Goal: Task Accomplishment & Management: Manage account settings

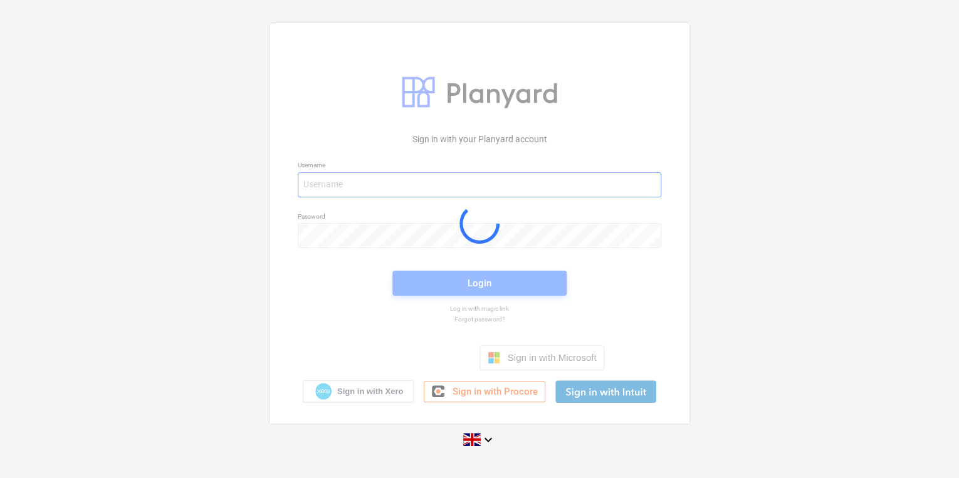
type input "carol.stevens@tudormay.com"
click at [470, 290] on div at bounding box center [480, 223] width 420 height 400
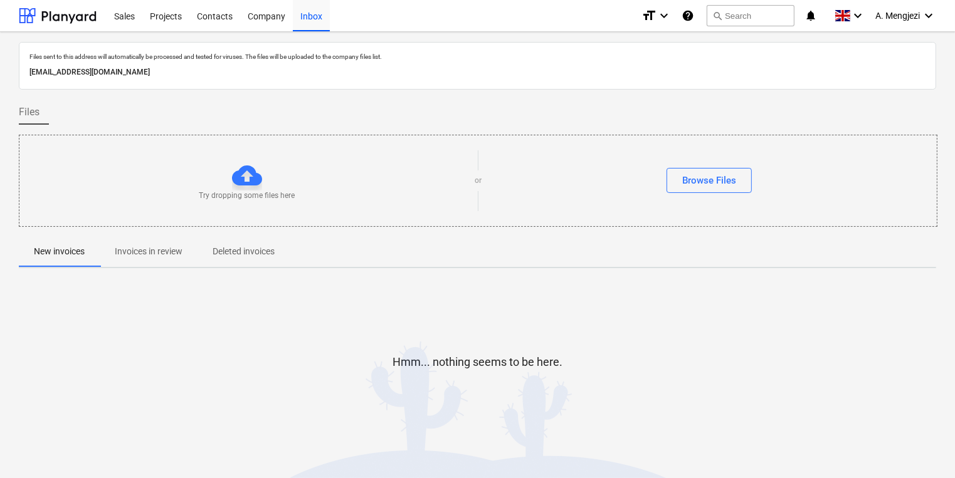
click at [166, 243] on span "Invoices in review" at bounding box center [149, 251] width 98 height 21
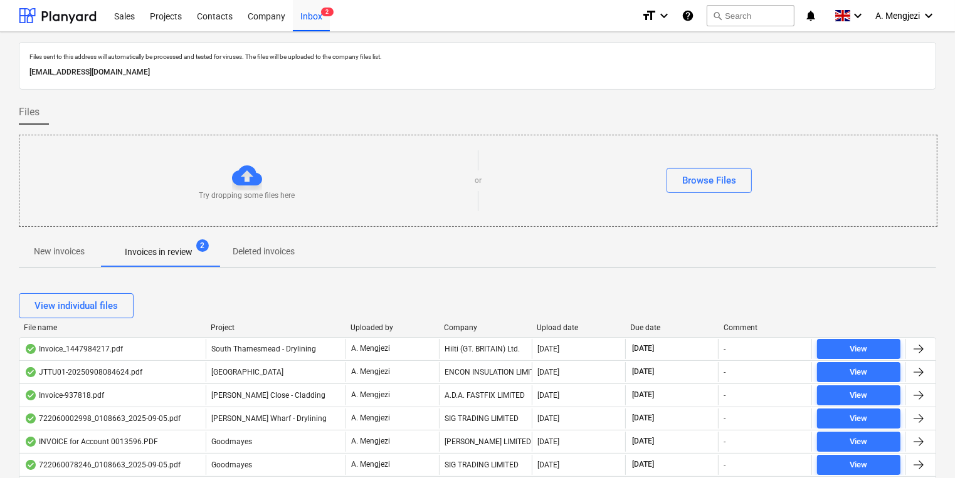
click at [471, 326] on div "Company" at bounding box center [485, 328] width 83 height 9
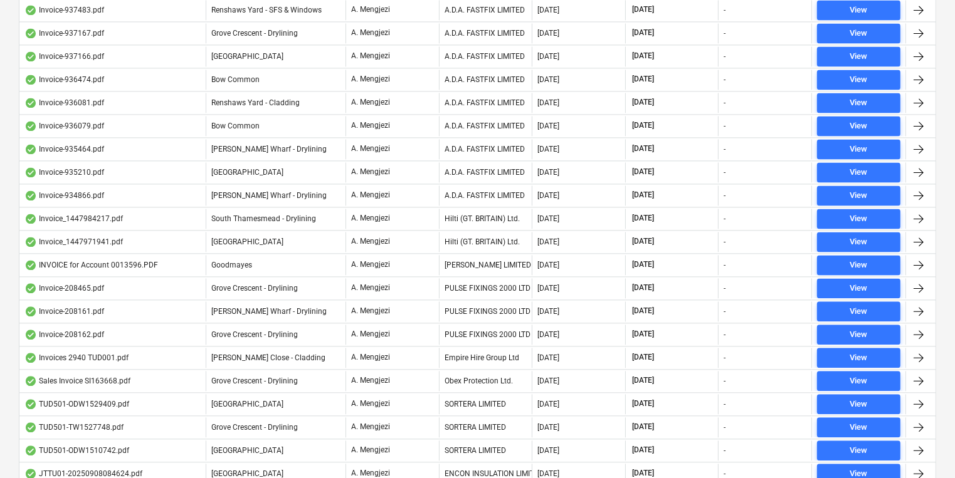
scroll to position [2708, 0]
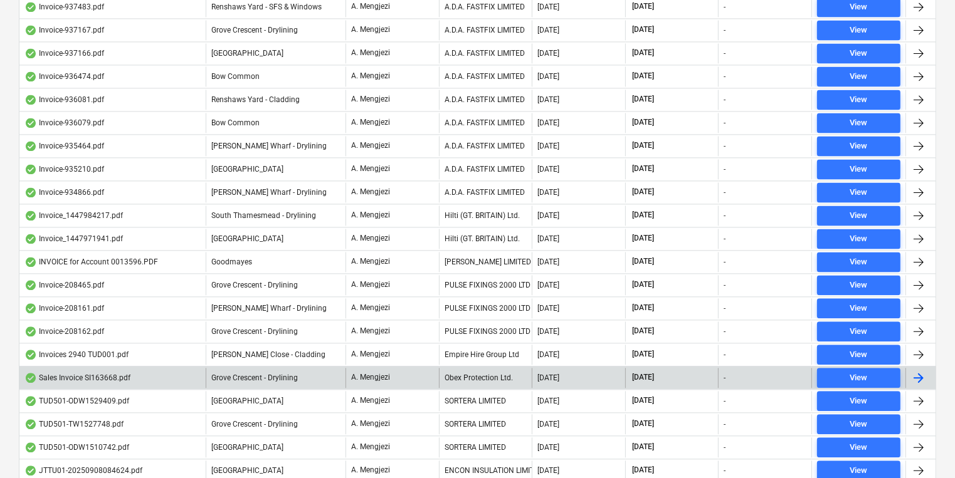
click at [470, 368] on div "Obex Protection Ltd." at bounding box center [485, 378] width 93 height 20
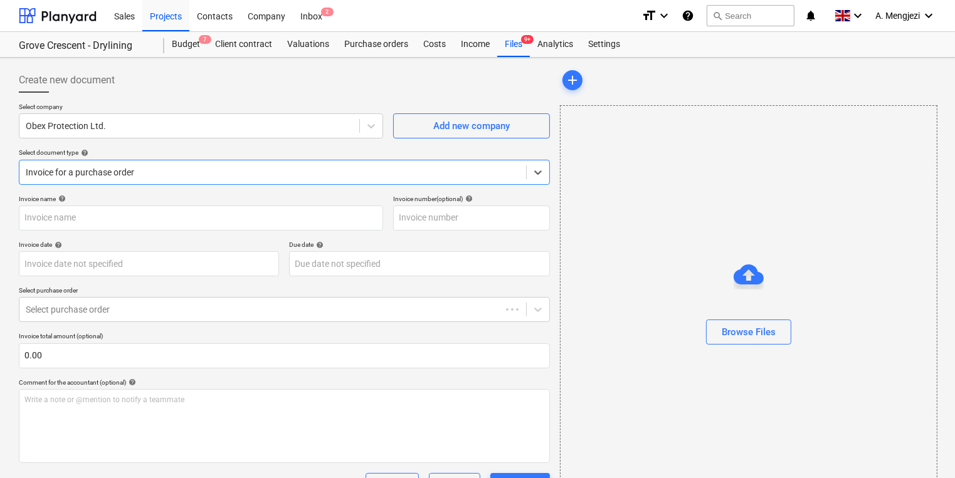
type input "SI163668"
type input "29 Aug 2025"
type input "30 Sep 2025"
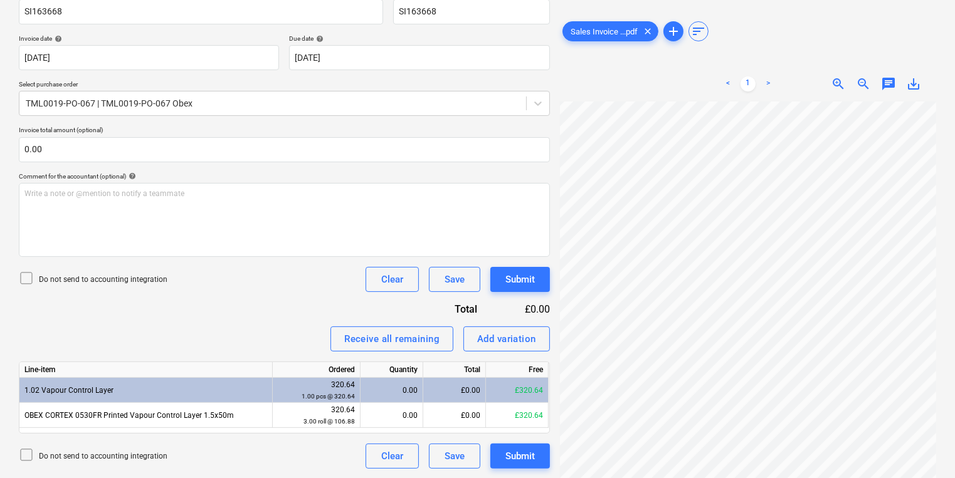
scroll to position [226, 97]
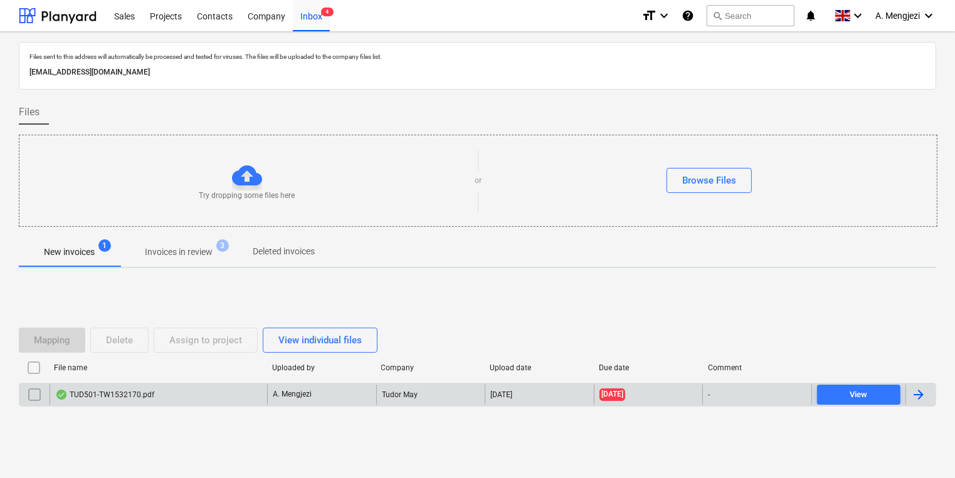
click at [434, 391] on div "Tudor May" at bounding box center [430, 395] width 109 height 20
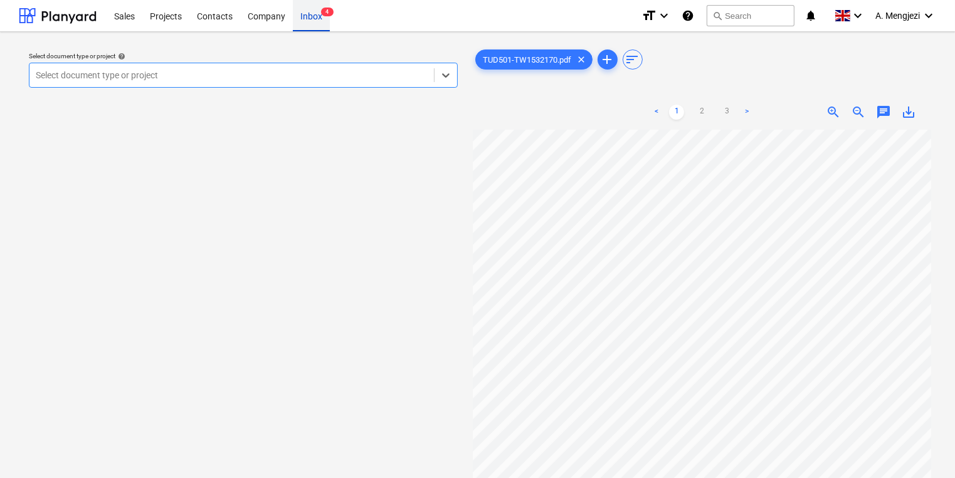
click at [317, 19] on div "Inbox 4" at bounding box center [311, 15] width 37 height 32
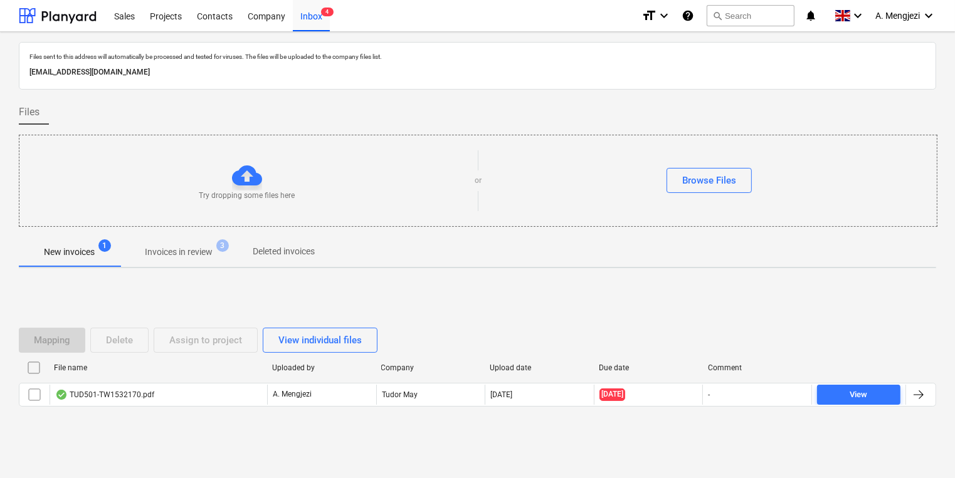
click at [228, 236] on div "Files sent to this address will automatically be processed and tested for virus…" at bounding box center [477, 254] width 917 height 424
drag, startPoint x: 228, startPoint y: 236, endPoint x: 223, endPoint y: 249, distance: 13.7
click at [223, 249] on span "3" at bounding box center [222, 245] width 13 height 13
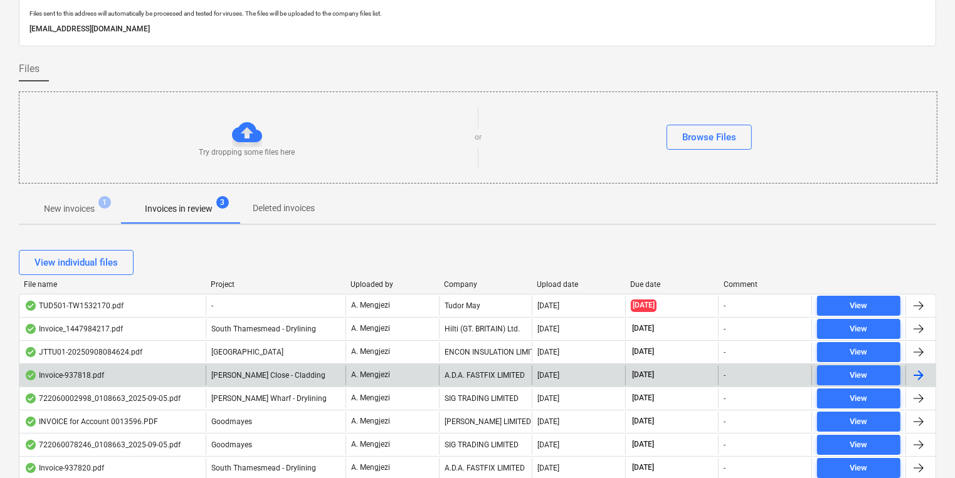
scroll to position [100, 0]
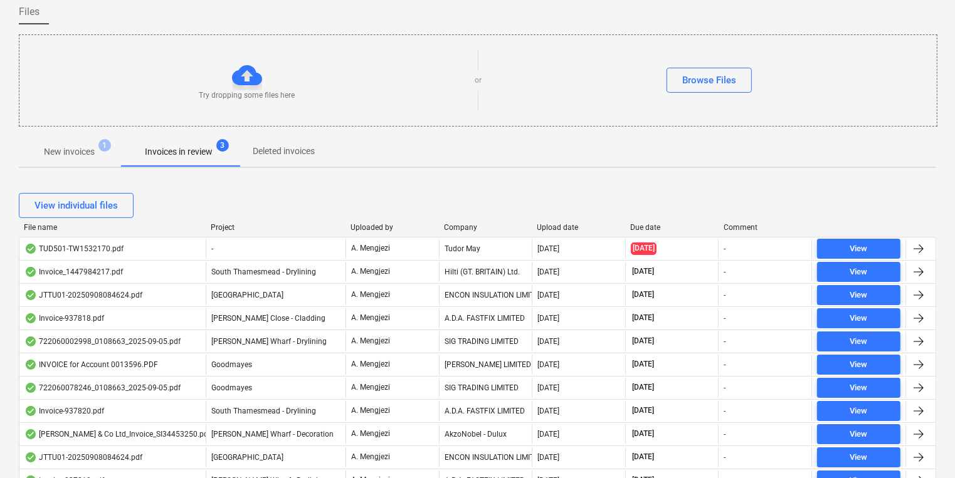
click at [469, 223] on div "Company" at bounding box center [485, 227] width 83 height 9
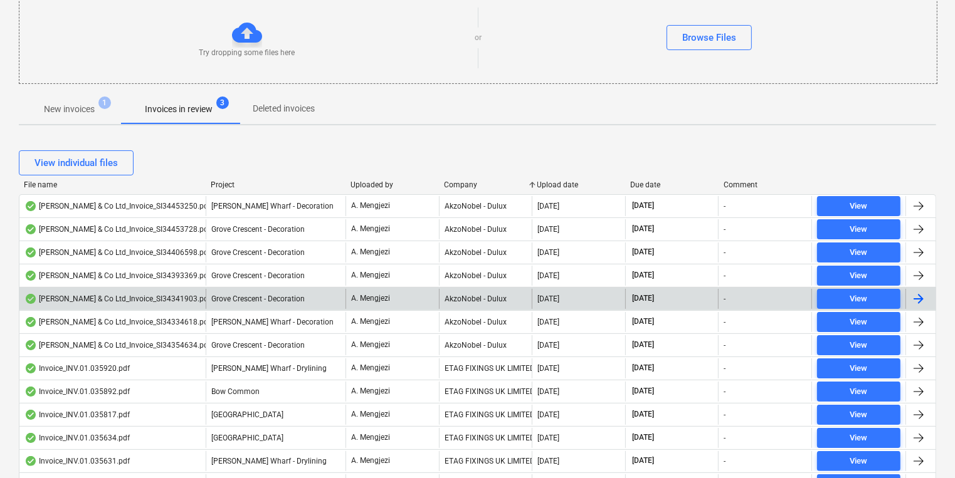
scroll to position [0, 0]
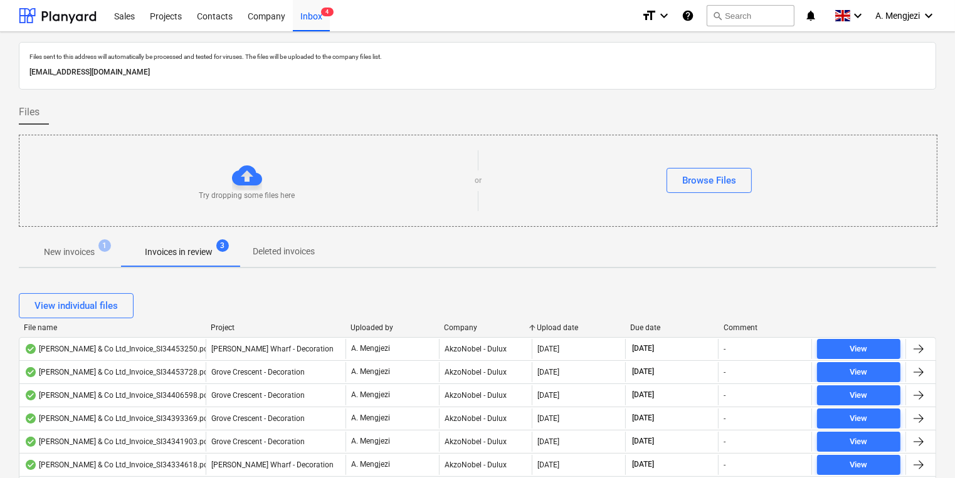
click at [86, 258] on p "New invoices" at bounding box center [69, 252] width 51 height 13
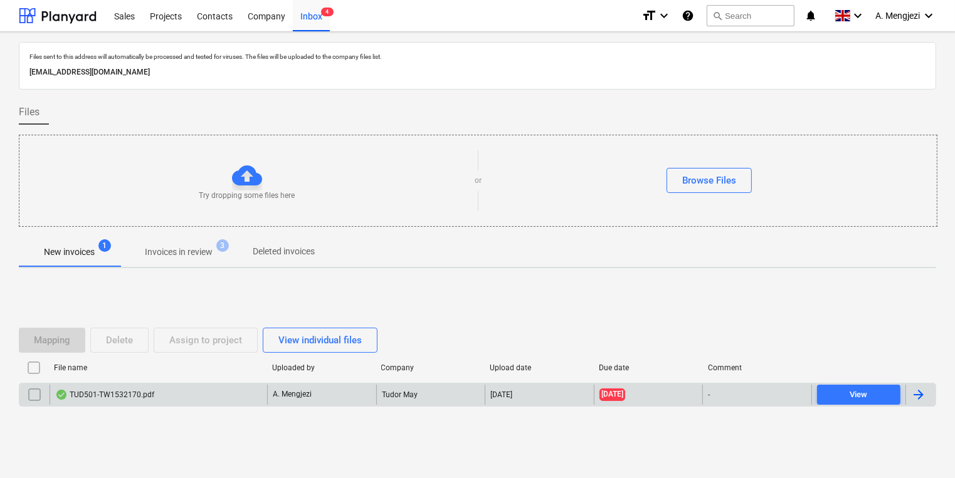
click at [218, 390] on div "TUD501-TW1532170.pdf" at bounding box center [159, 395] width 218 height 20
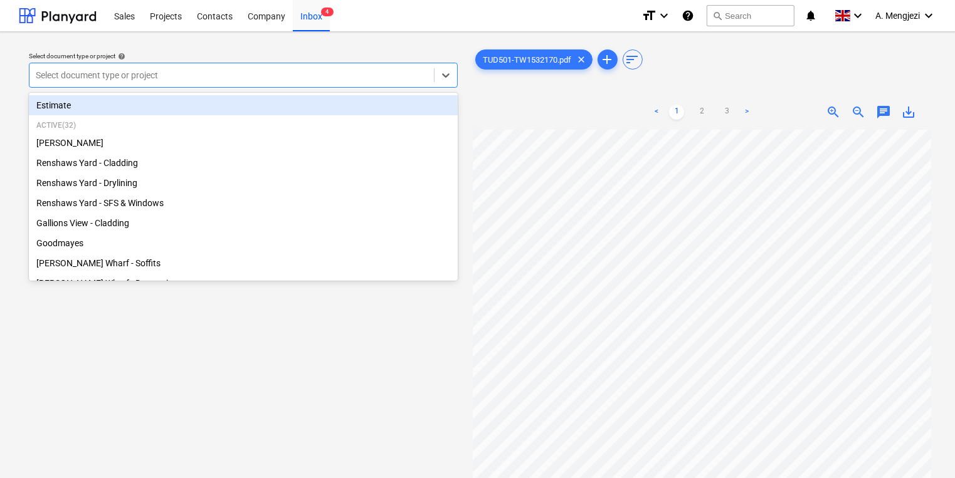
click at [256, 69] on div at bounding box center [232, 75] width 392 height 13
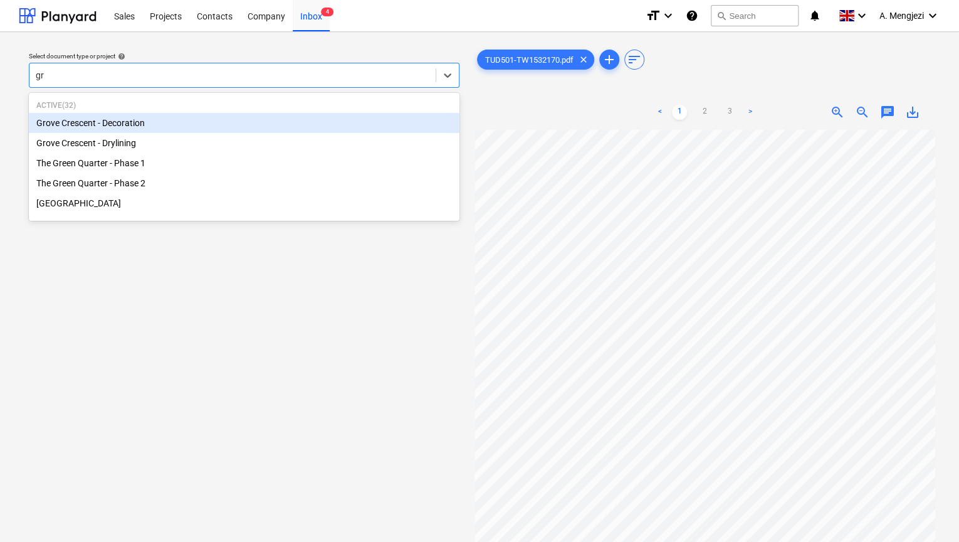
type input "gro"
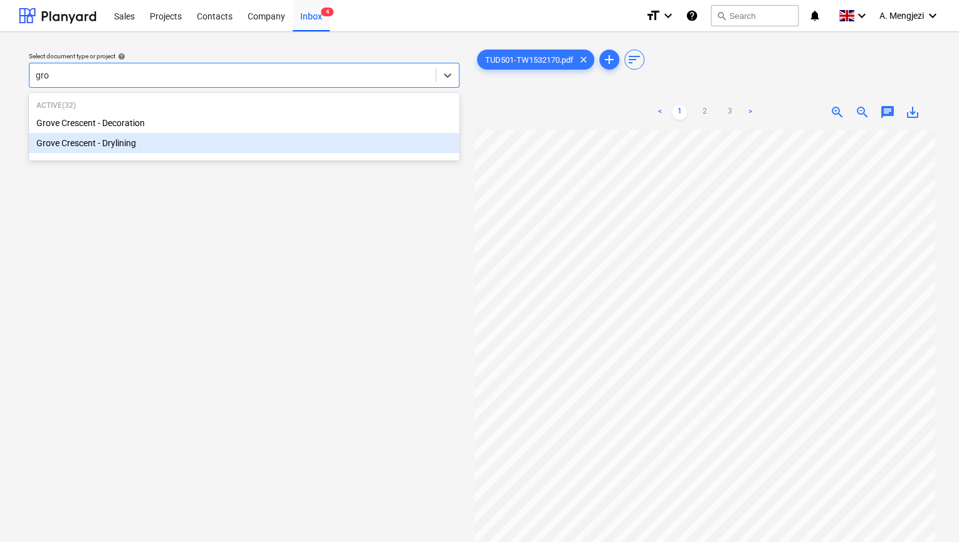
click at [310, 140] on div "Grove Crescent - Drylining" at bounding box center [244, 143] width 431 height 20
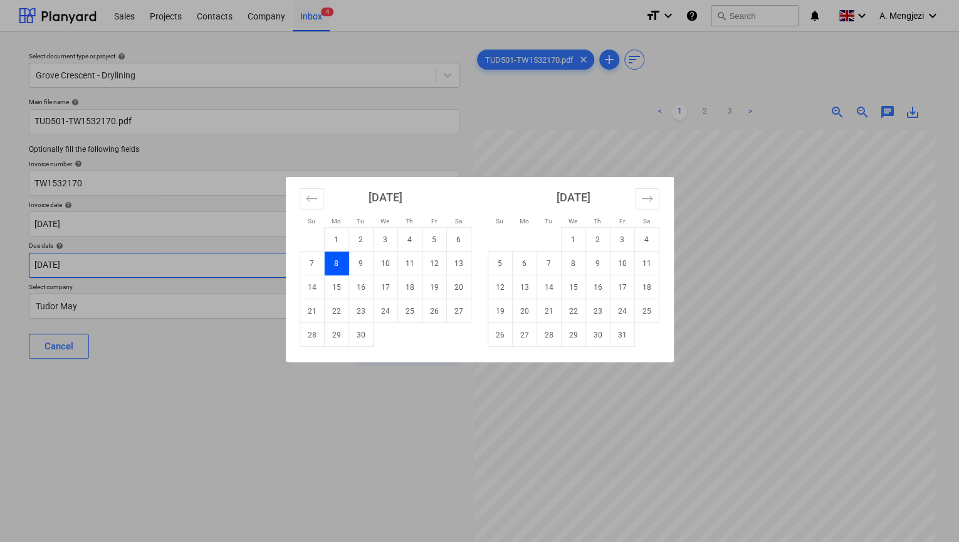
click at [254, 269] on body "Sales Projects Contacts Company Inbox 4 format_size keyboard_arrow_down help se…" at bounding box center [479, 271] width 959 height 542
click at [601, 336] on td "30" at bounding box center [598, 335] width 24 height 24
type input "[DATE]"
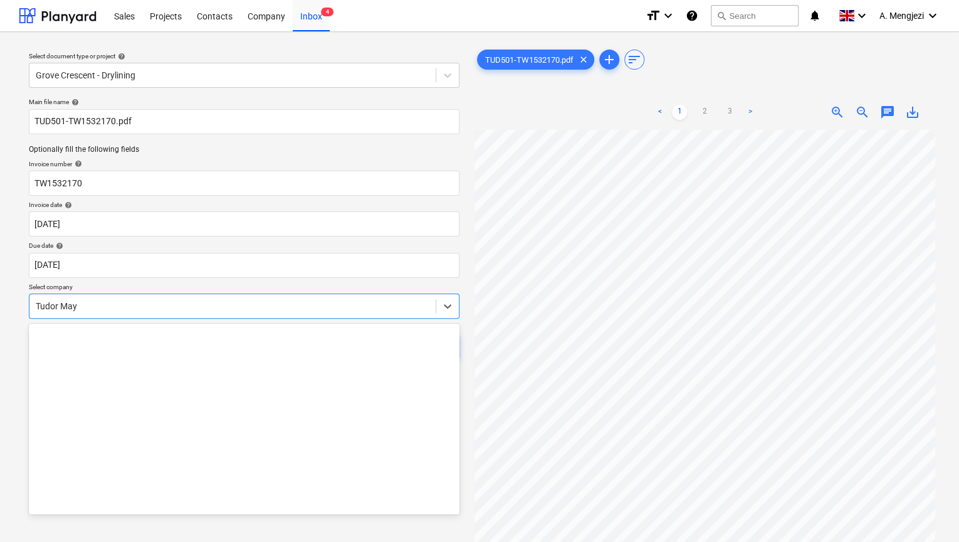
click at [372, 307] on div at bounding box center [233, 306] width 394 height 13
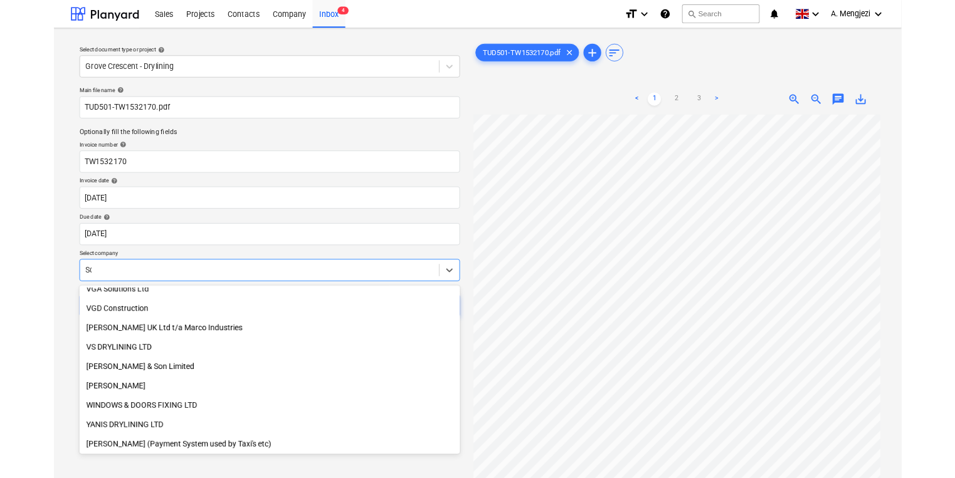
scroll to position [448, 0]
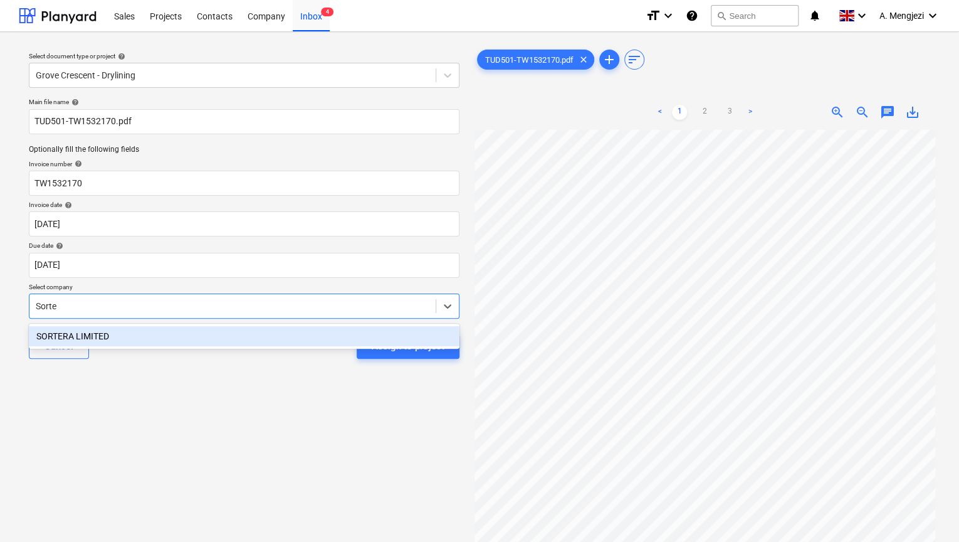
type input "Sorter"
click at [402, 339] on div "SORTERA LIMITED" at bounding box center [244, 336] width 431 height 20
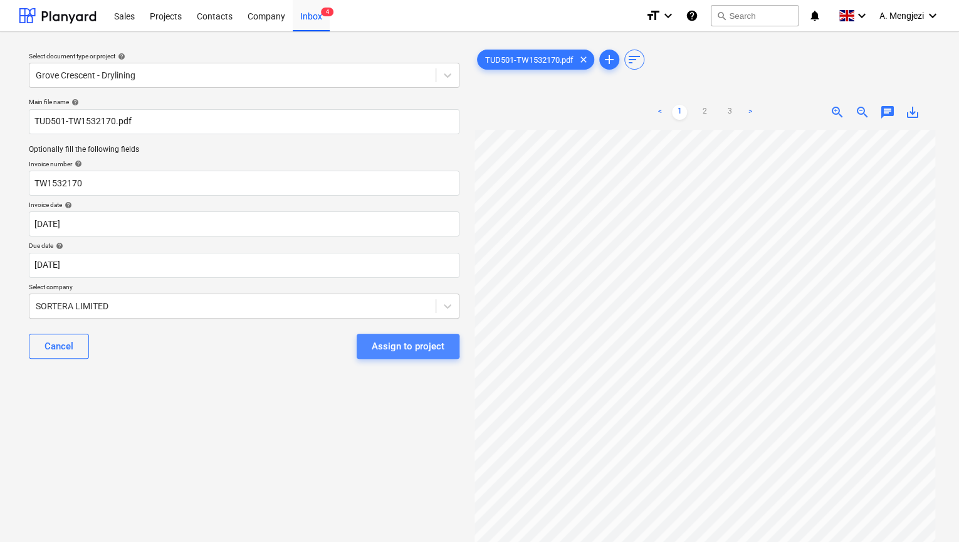
click at [402, 346] on div "Assign to project" at bounding box center [408, 346] width 73 height 16
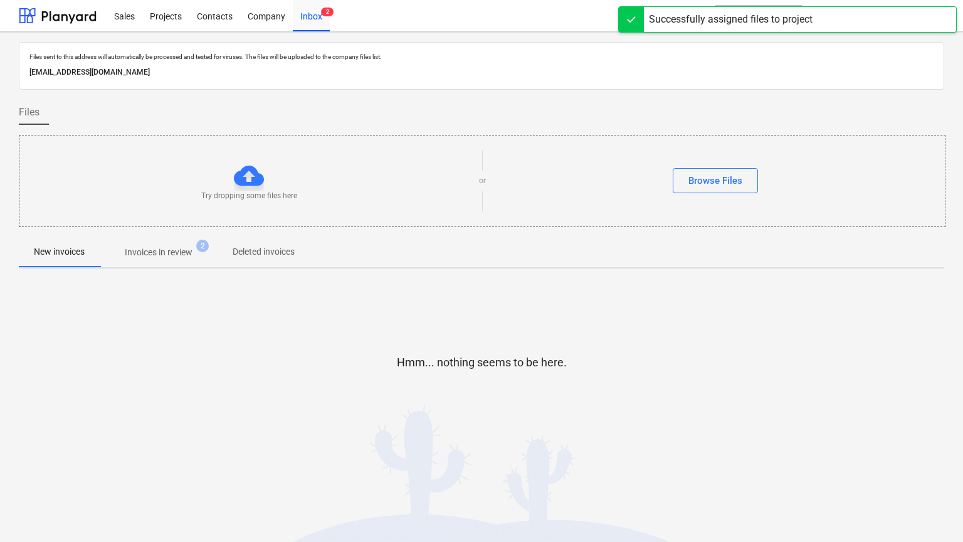
click at [404, 430] on div "Hmm... nothing seems to be here." at bounding box center [481, 372] width 925 height 188
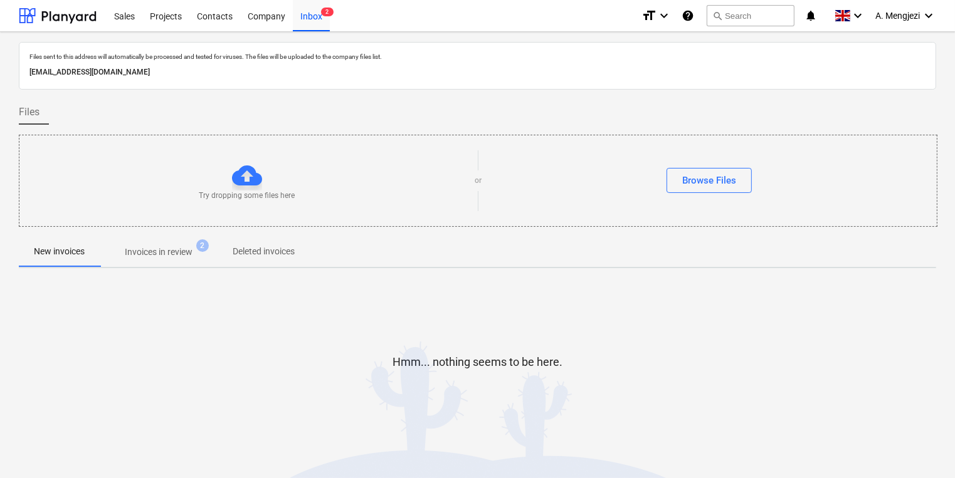
click at [43, 267] on div "New invoices Invoices in review 2 Deleted invoices" at bounding box center [477, 252] width 917 height 31
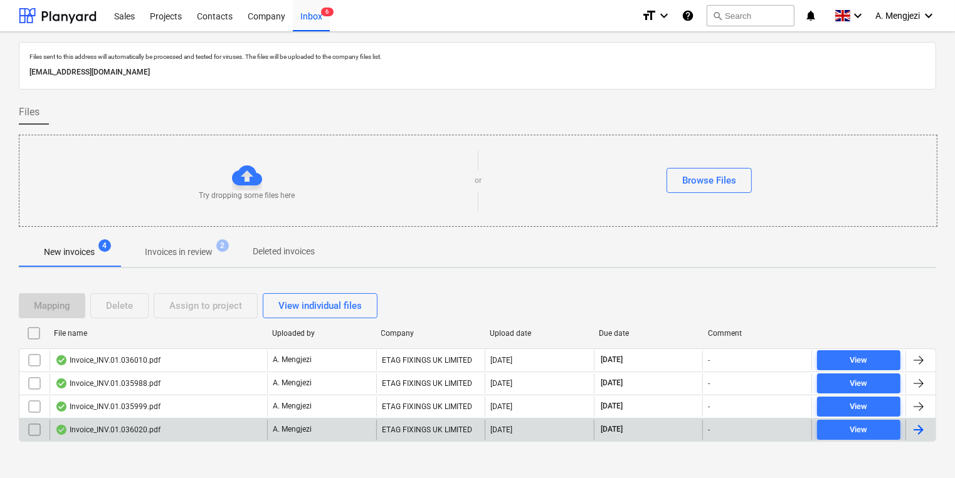
click at [130, 433] on div "Invoice_INV.01.036020.pdf" at bounding box center [107, 430] width 105 height 10
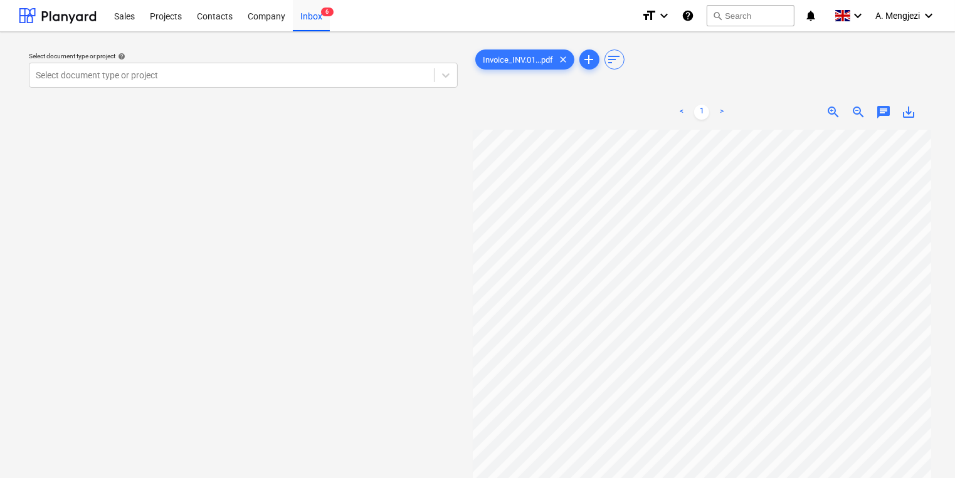
scroll to position [50, 27]
click at [314, 75] on div at bounding box center [232, 75] width 392 height 13
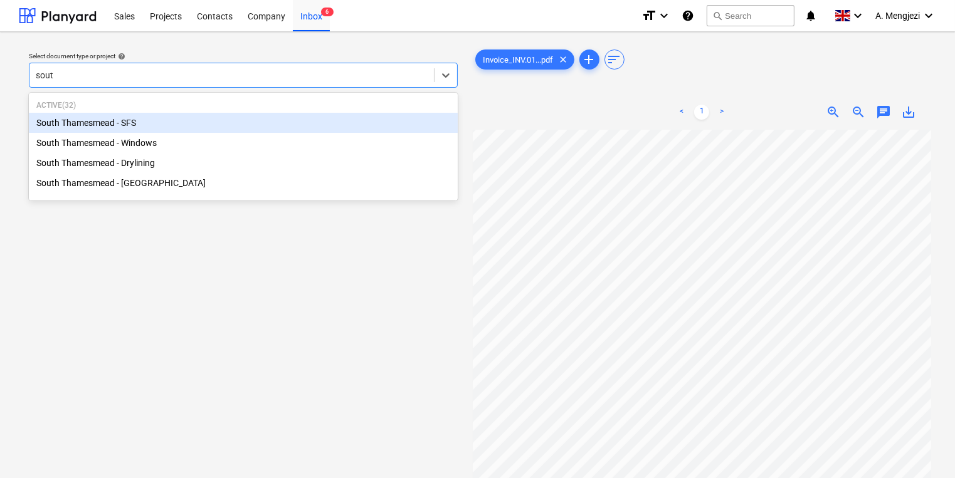
type input "south"
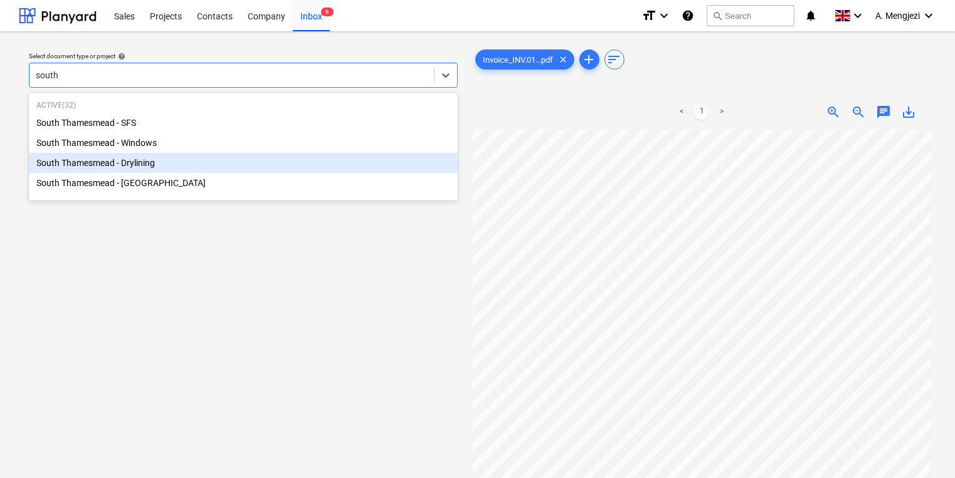
click at [108, 167] on div "South Thamesmead - Drylining" at bounding box center [243, 163] width 429 height 20
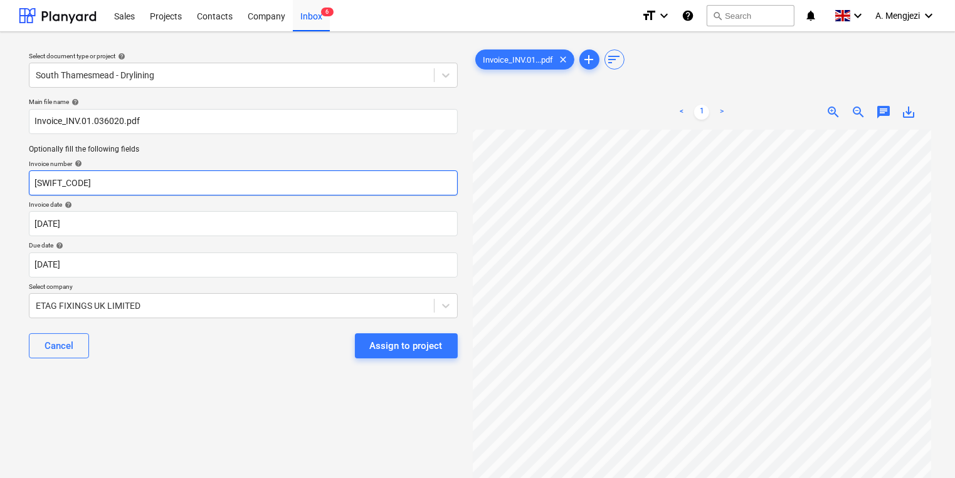
drag, startPoint x: 119, startPoint y: 189, endPoint x: -141, endPoint y: 182, distance: 260.3
click at [0, 182] on html "Sales Projects Contacts Company Inbox 6 format_size keyboard_arrow_down help se…" at bounding box center [477, 239] width 955 height 478
type input "~"
type input "#INV.01.036020"
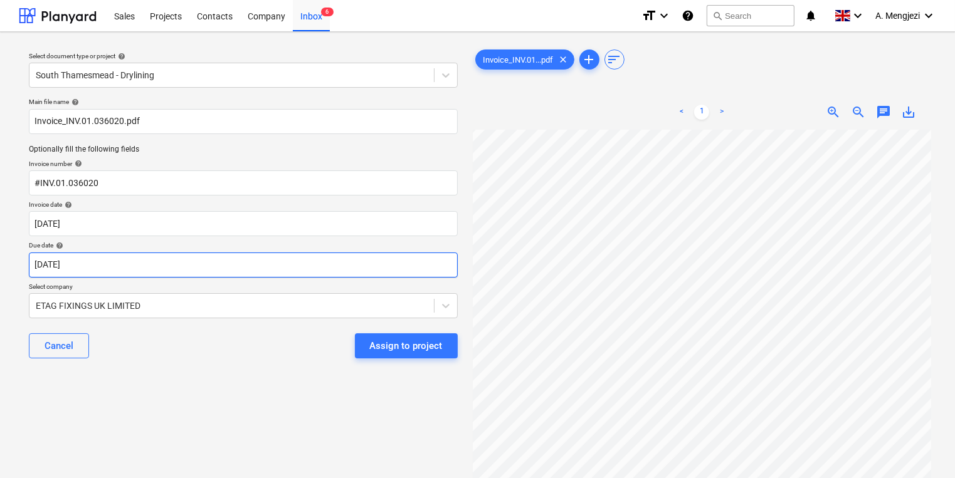
click at [211, 273] on body "Sales Projects Contacts Company Inbox 6 format_size keyboard_arrow_down help se…" at bounding box center [477, 239] width 955 height 478
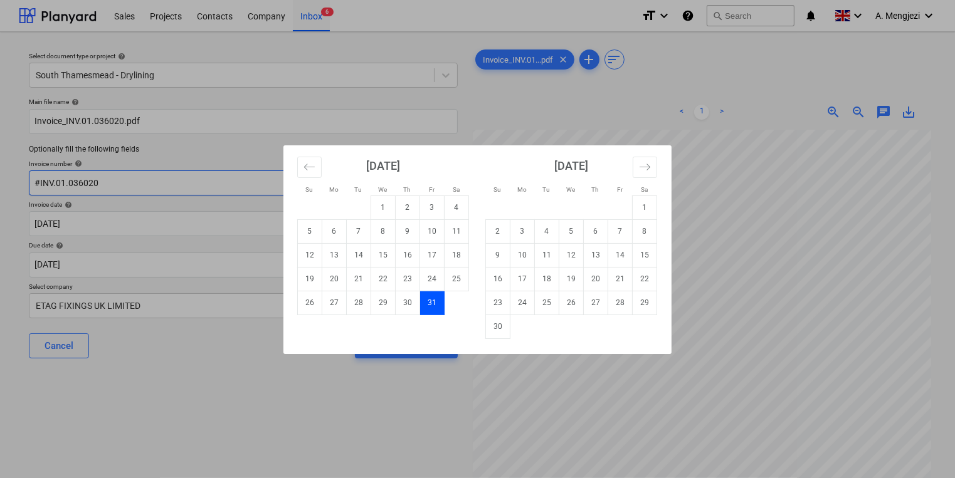
click at [229, 186] on div "Su Mo Tu We Th Fr Sa Su Mo Tu We Th Fr Sa [DATE] 1 2 3 4 5 6 7 8 9 10 11 12 13 …" at bounding box center [477, 239] width 955 height 478
click at [219, 228] on body "Sales Projects Contacts Company Inbox 6 format_size keyboard_arrow_down help se…" at bounding box center [477, 239] width 955 height 478
click at [301, 169] on button "Move backward to switch to the previous month." at bounding box center [309, 167] width 24 height 21
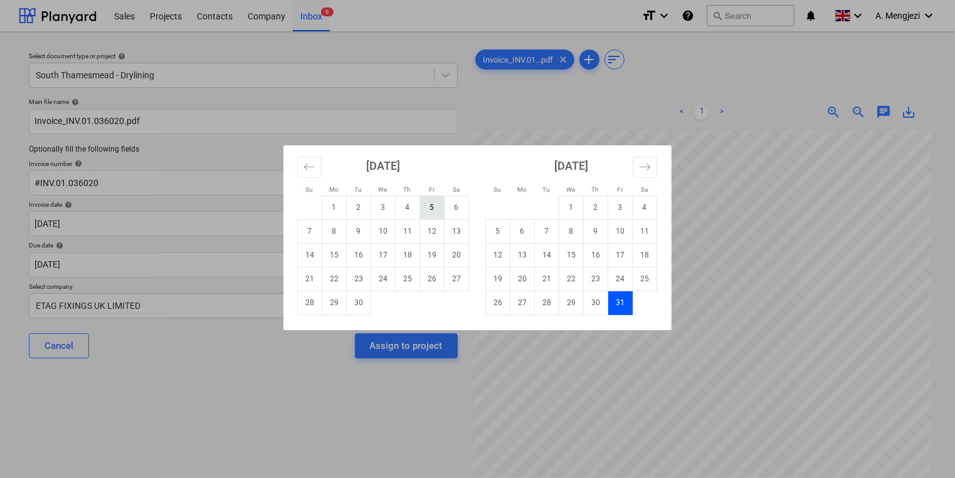
click at [441, 211] on td "5" at bounding box center [432, 208] width 24 height 24
type input "[DATE]"
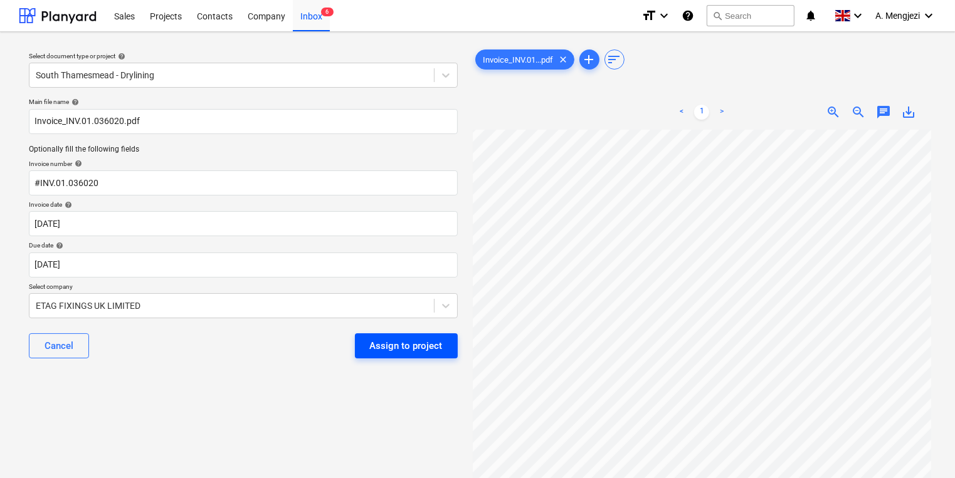
click at [386, 340] on div "Assign to project" at bounding box center [406, 346] width 73 height 16
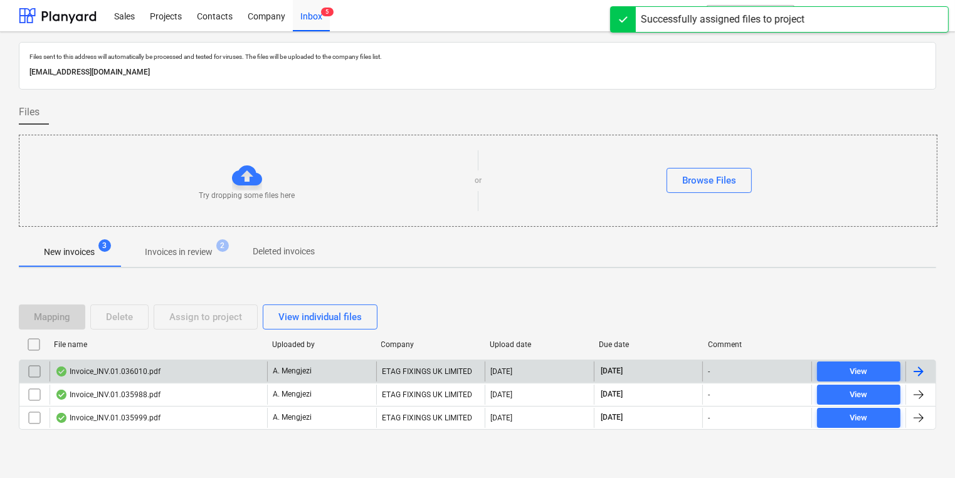
click at [221, 364] on div "Invoice_INV.01.036010.pdf" at bounding box center [159, 372] width 218 height 20
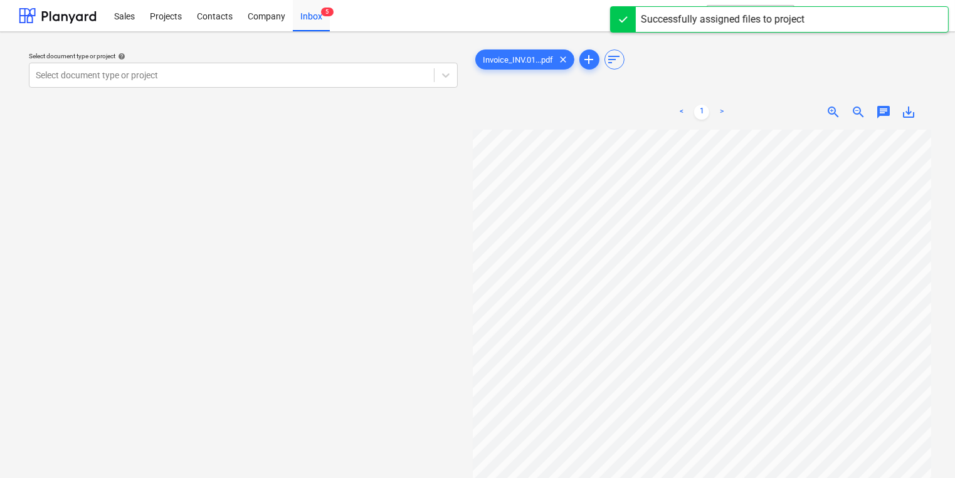
scroll to position [8, 15]
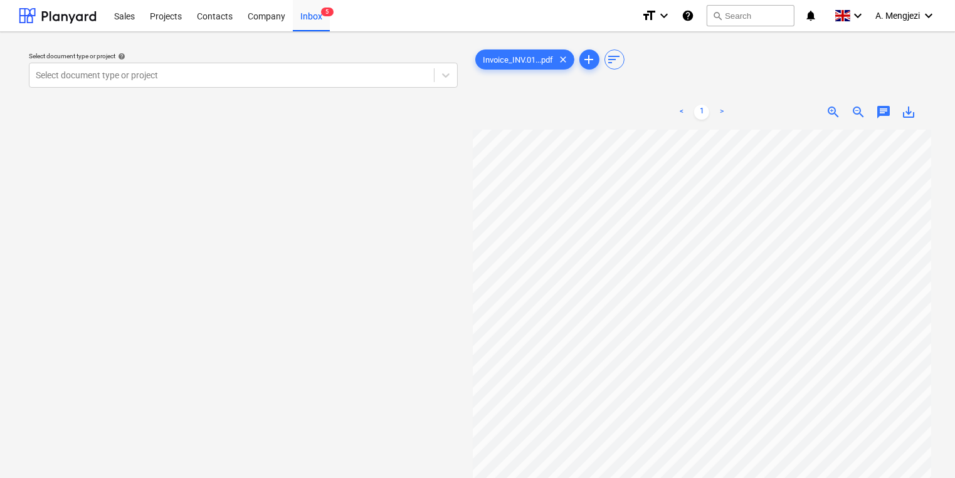
click at [290, 36] on div "Select document type or project help Select document type or project Invoice_IN…" at bounding box center [477, 310] width 955 height 556
click at [301, 25] on div "Inbox 5" at bounding box center [311, 15] width 37 height 32
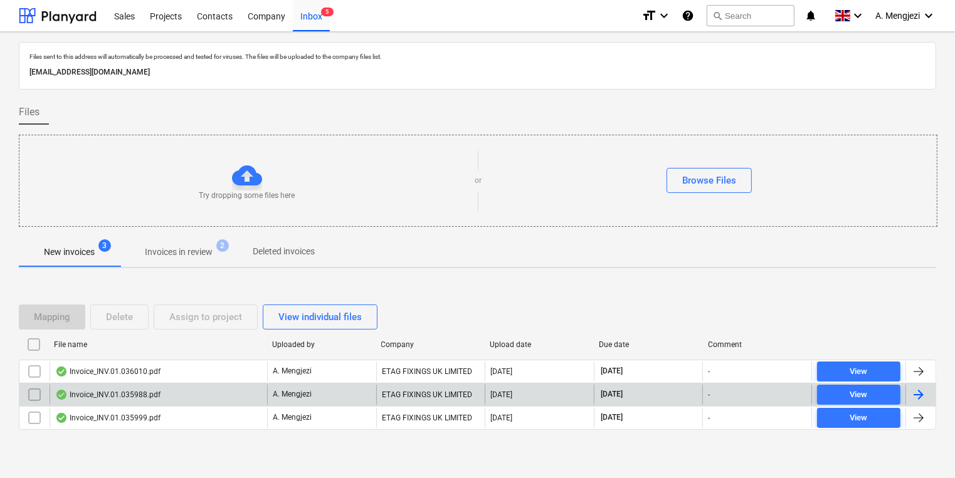
click at [203, 396] on div "Invoice_INV.01.035988.pdf" at bounding box center [159, 395] width 218 height 20
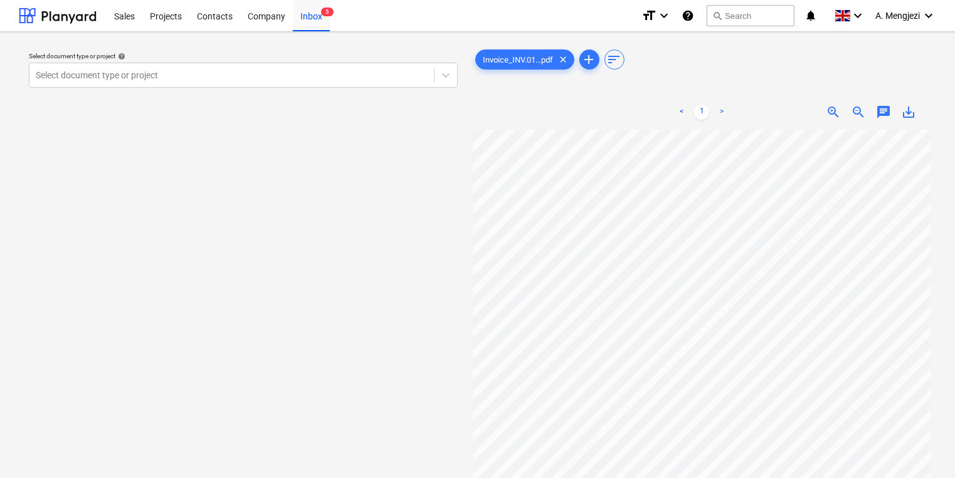
scroll to position [0, 23]
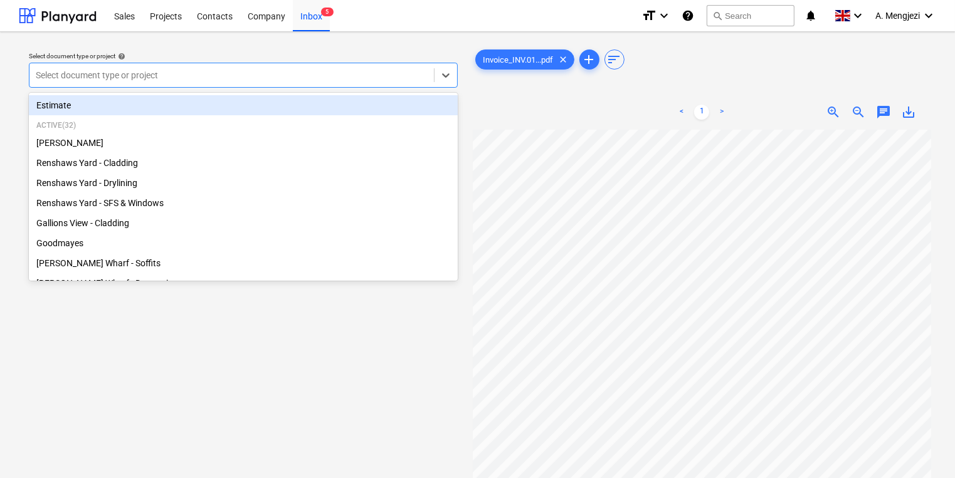
click at [228, 70] on div at bounding box center [232, 75] width 392 height 13
type input "s"
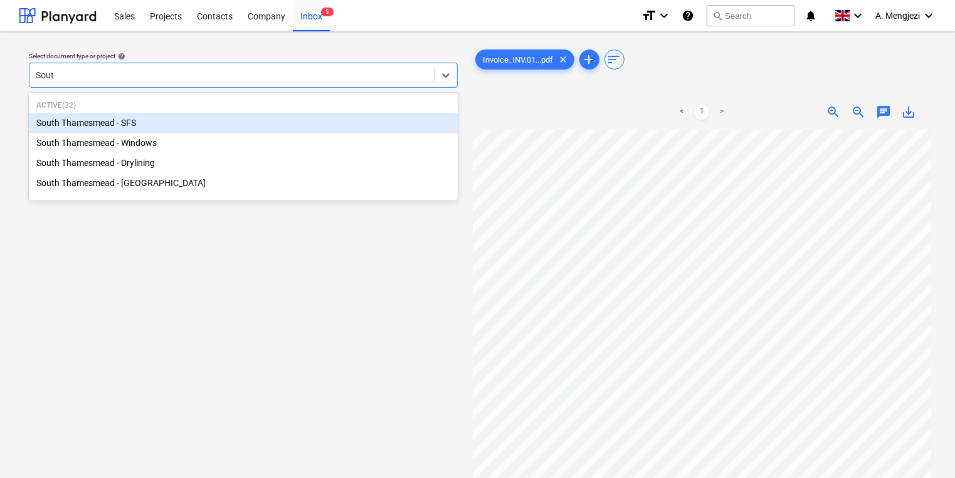
type input "South"
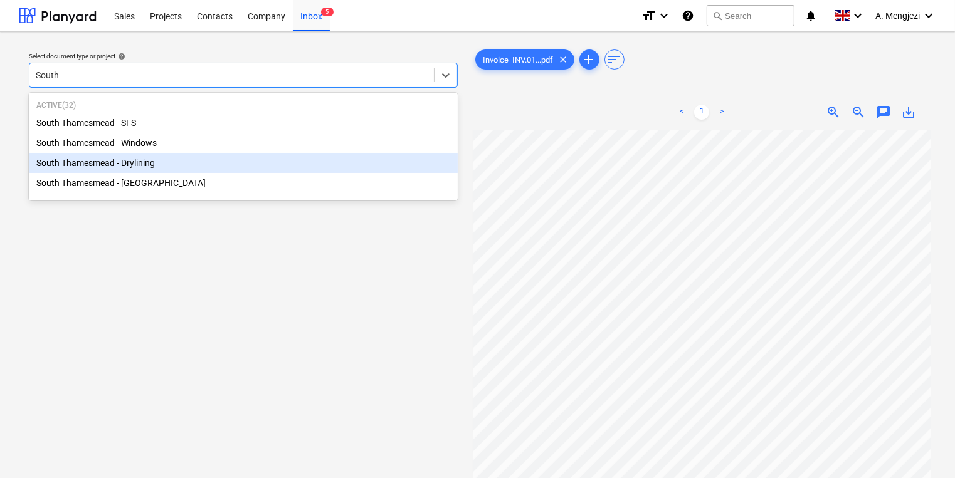
click at [223, 170] on div "South Thamesmead - Drylining" at bounding box center [243, 163] width 429 height 20
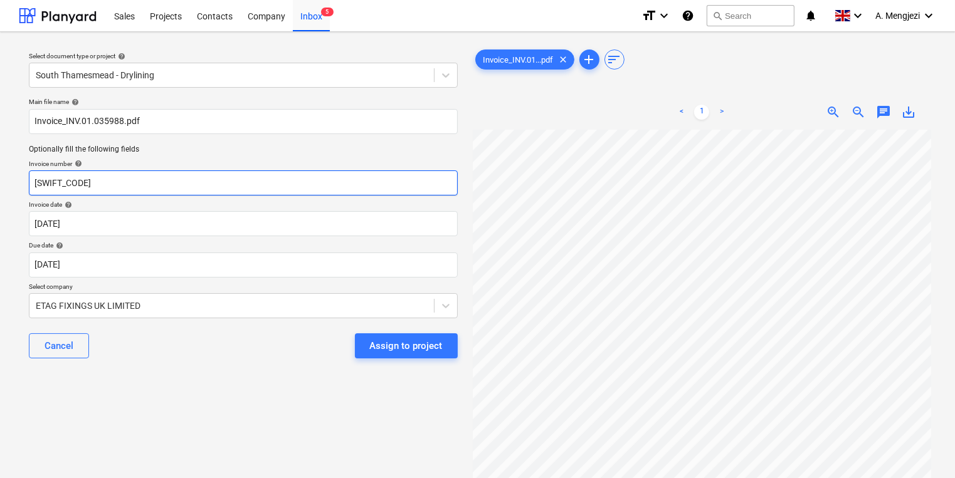
drag, startPoint x: 206, startPoint y: 184, endPoint x: -402, endPoint y: 206, distance: 607.9
click at [0, 206] on html "Sales Projects Contacts Company Inbox 5 format_size keyboard_arrow_down help se…" at bounding box center [477, 239] width 955 height 478
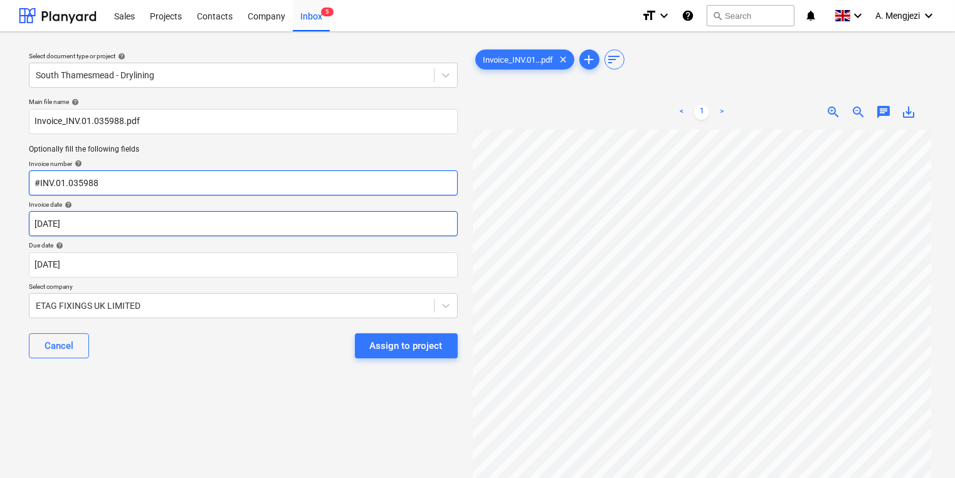
type input "#INV.01.035988"
click at [107, 224] on body "Sales Projects Contacts Company Inbox 5 format_size keyboard_arrow_down help se…" at bounding box center [477, 239] width 955 height 478
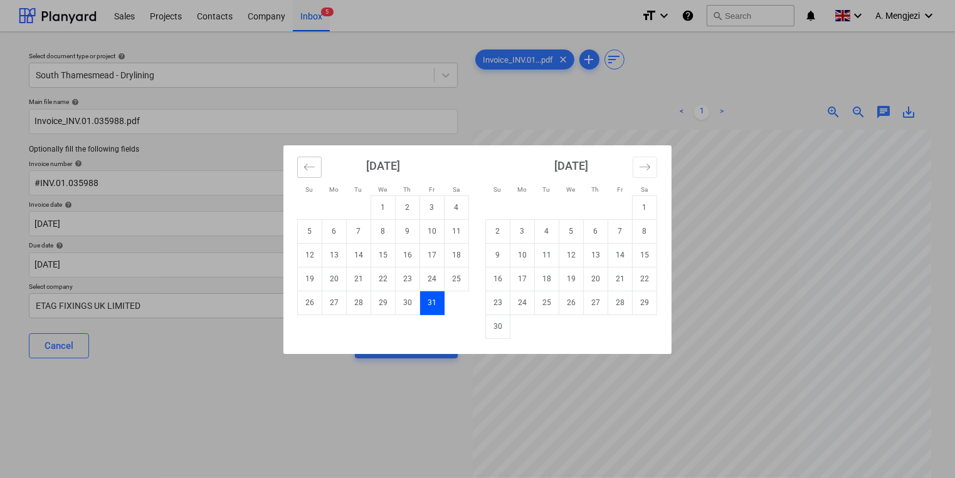
click at [305, 166] on icon "Move backward to switch to the previous month." at bounding box center [309, 167] width 12 height 12
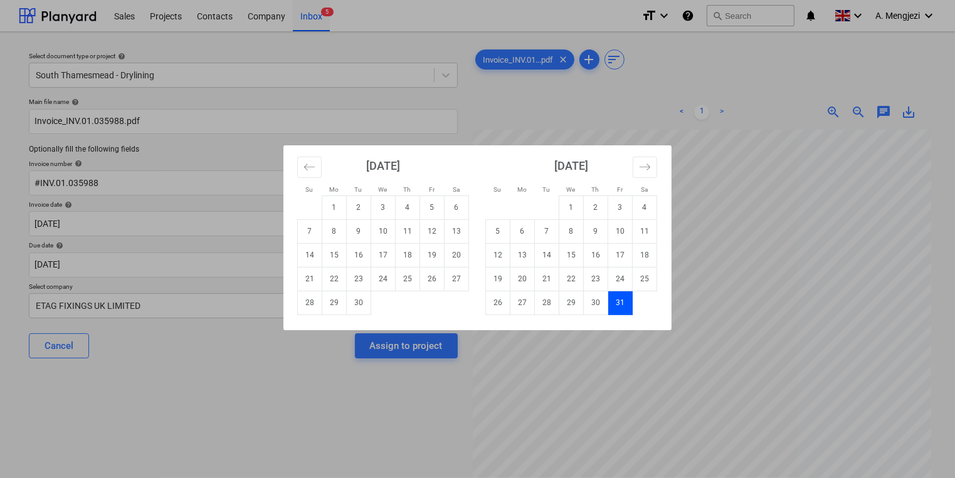
click at [436, 205] on td "5" at bounding box center [432, 208] width 24 height 24
type input "[DATE]"
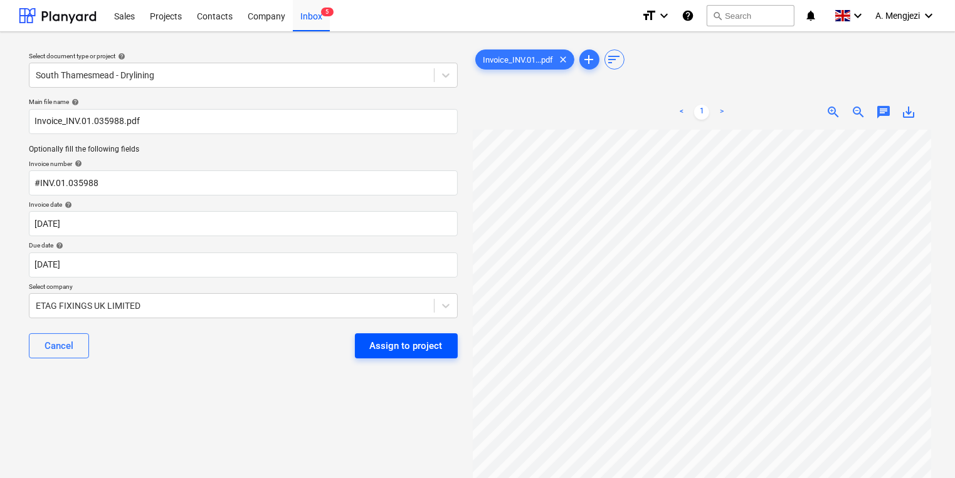
click at [411, 344] on div "Assign to project" at bounding box center [406, 346] width 73 height 16
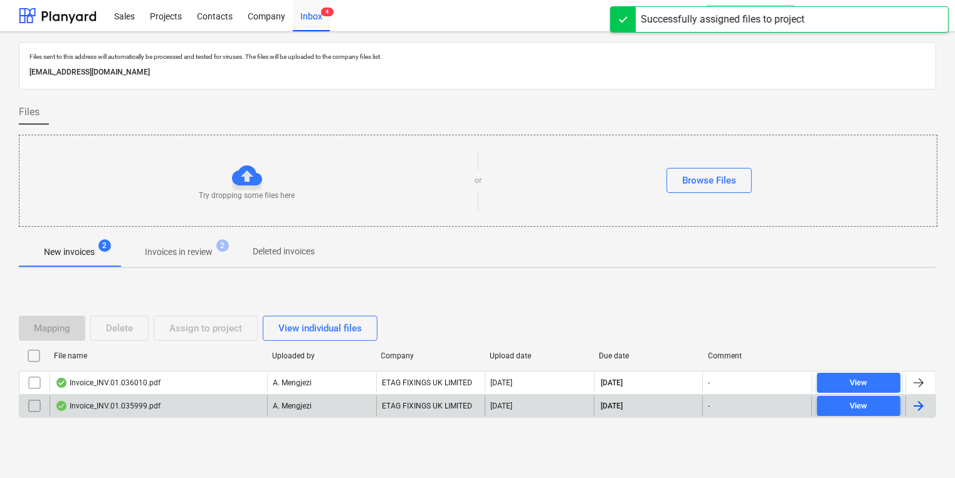
click at [208, 414] on div "Invoice_INV.01.035999.pdf" at bounding box center [159, 406] width 218 height 20
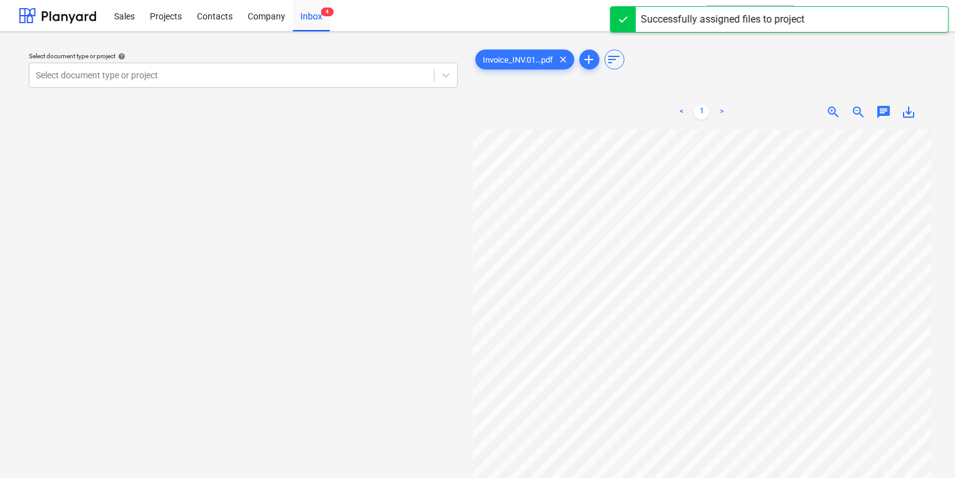
scroll to position [7, 27]
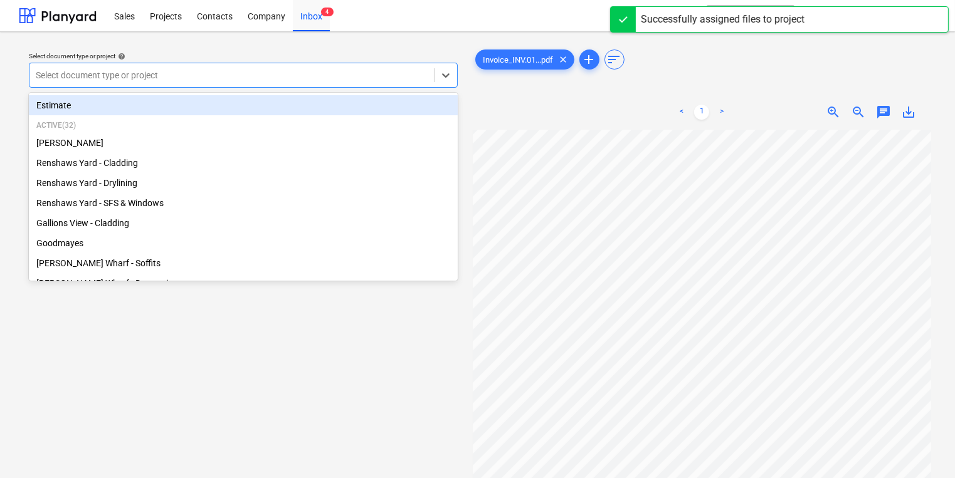
click at [241, 75] on div at bounding box center [232, 75] width 392 height 13
type input "ca"
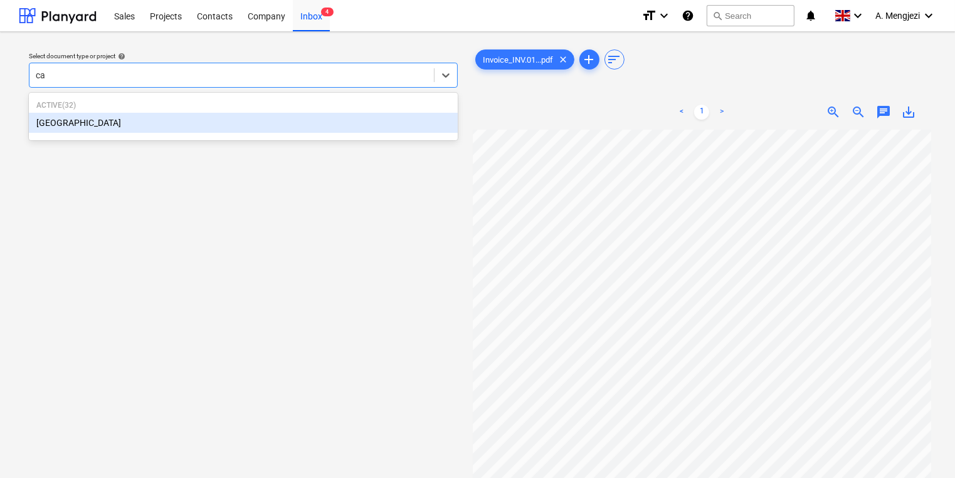
click at [209, 128] on div "[GEOGRAPHIC_DATA]" at bounding box center [243, 123] width 429 height 20
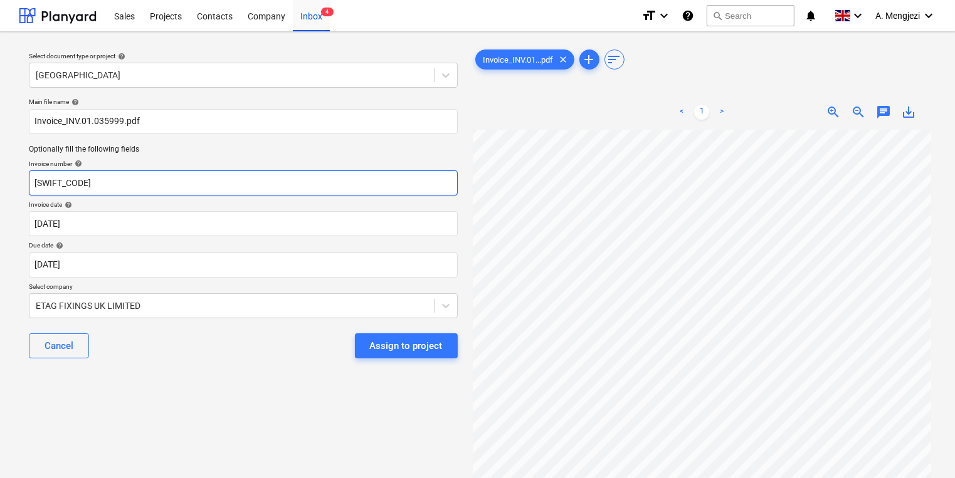
drag, startPoint x: 211, startPoint y: 181, endPoint x: -121, endPoint y: 181, distance: 331.7
click at [0, 181] on html "Sales Projects Contacts Company Inbox 4 format_size keyboard_arrow_down help se…" at bounding box center [477, 239] width 955 height 478
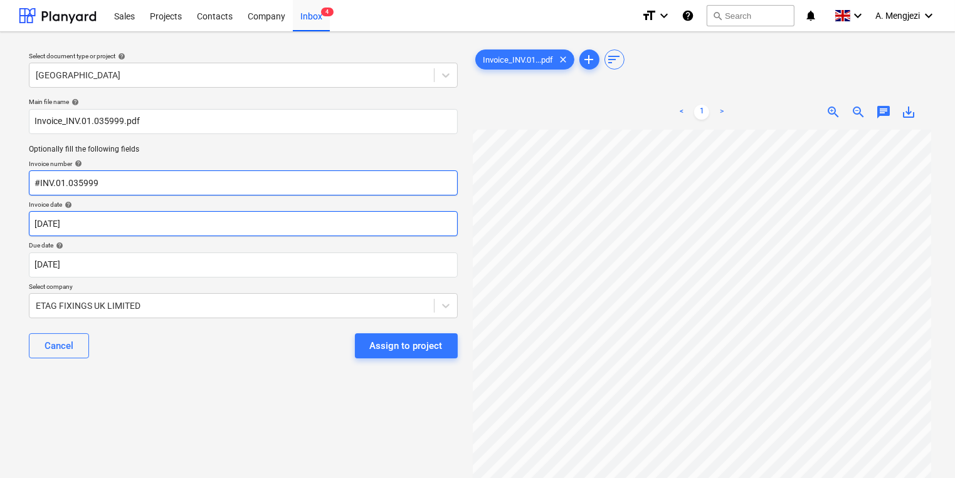
type input "#INV.01.035999"
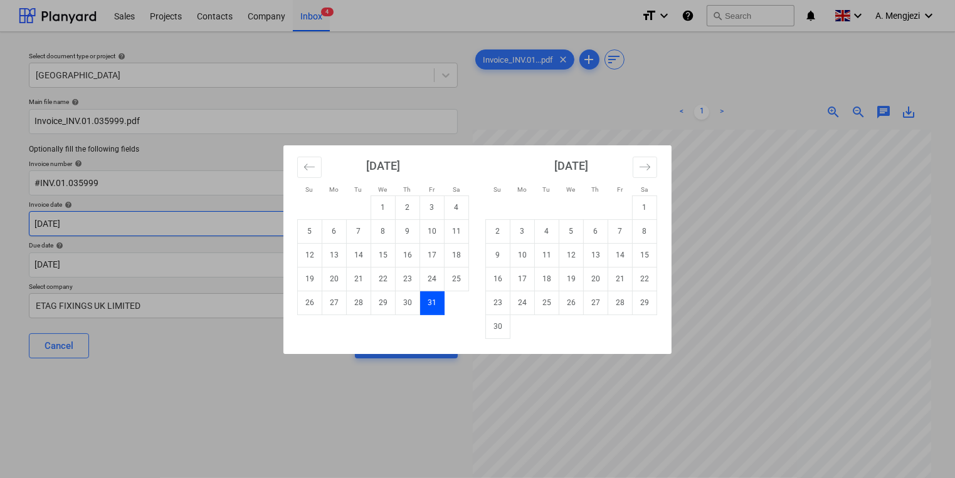
click at [331, 219] on body "Sales Projects Contacts Company Inbox 4 format_size keyboard_arrow_down help se…" at bounding box center [477, 239] width 955 height 478
click at [315, 163] on icon "Move backward to switch to the previous month." at bounding box center [309, 167] width 12 height 12
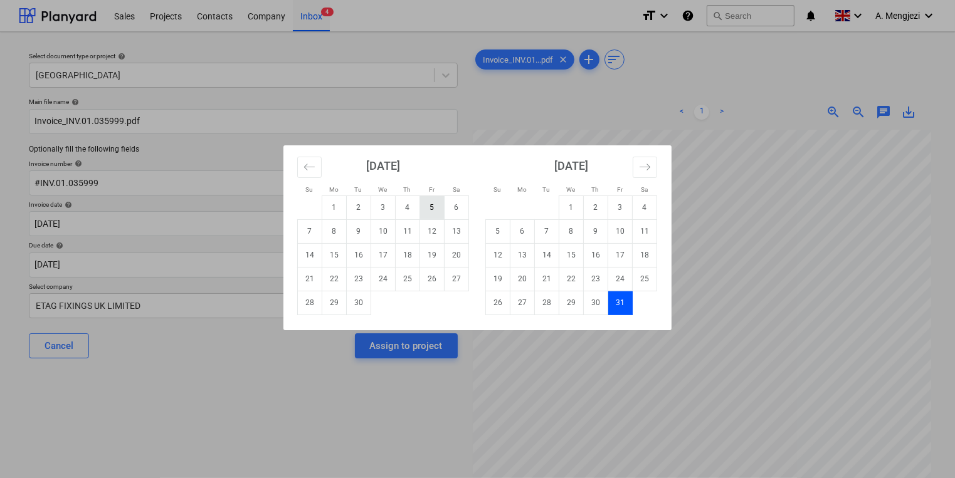
click at [429, 206] on td "5" at bounding box center [432, 208] width 24 height 24
type input "[DATE]"
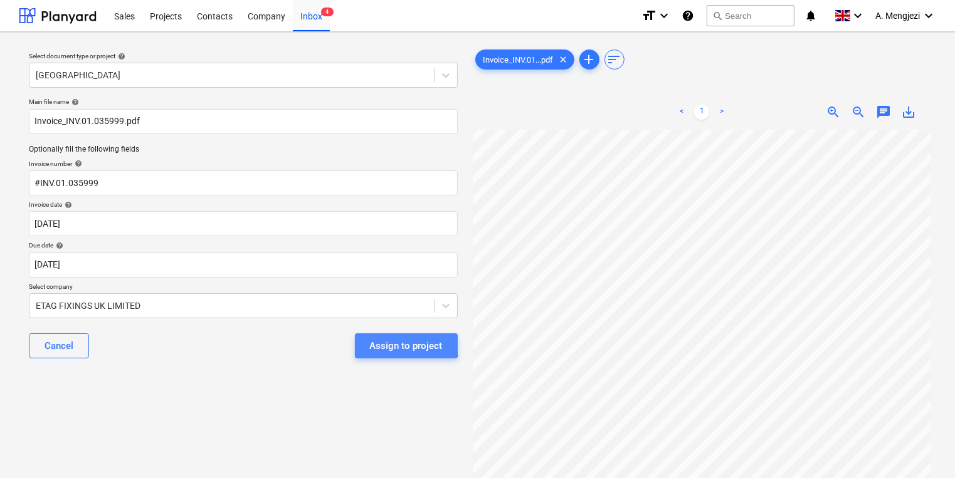
click at [392, 341] on div "Assign to project" at bounding box center [406, 346] width 73 height 16
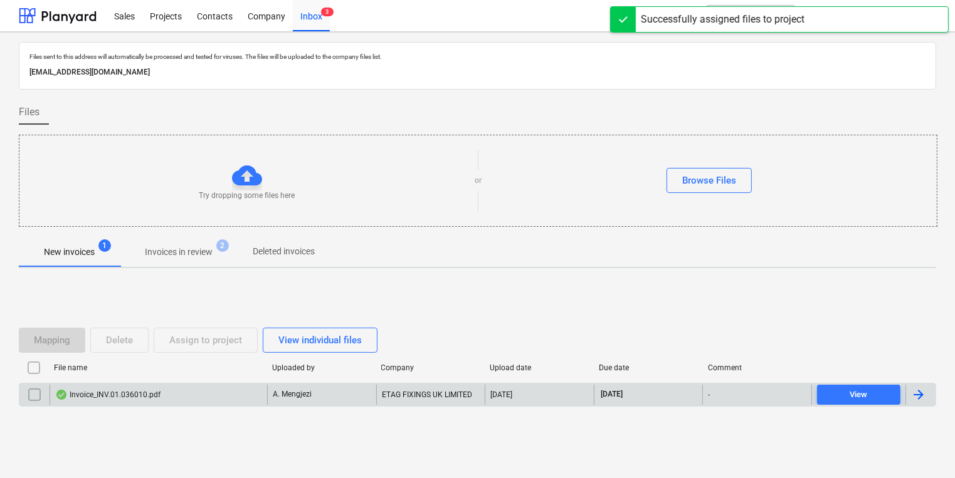
click at [381, 396] on div "ETAG FIXINGS UK LIMITED" at bounding box center [430, 395] width 109 height 20
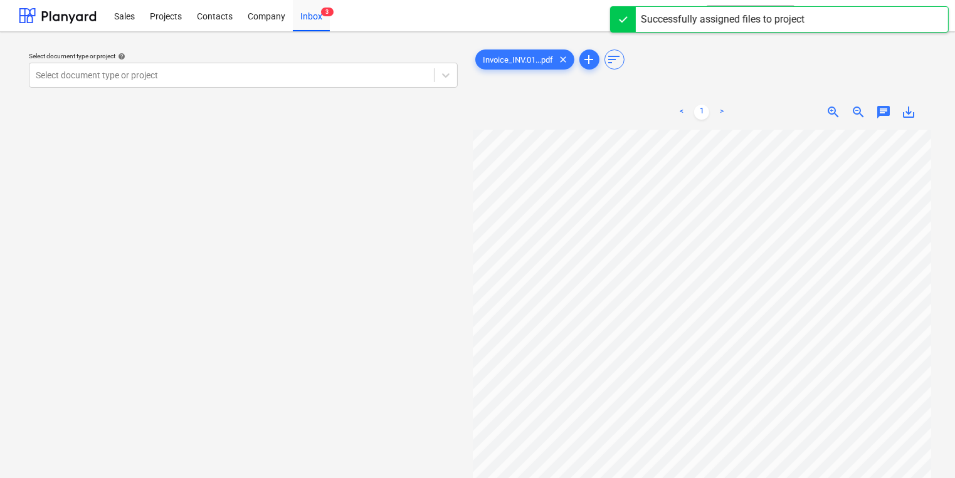
scroll to position [0, 27]
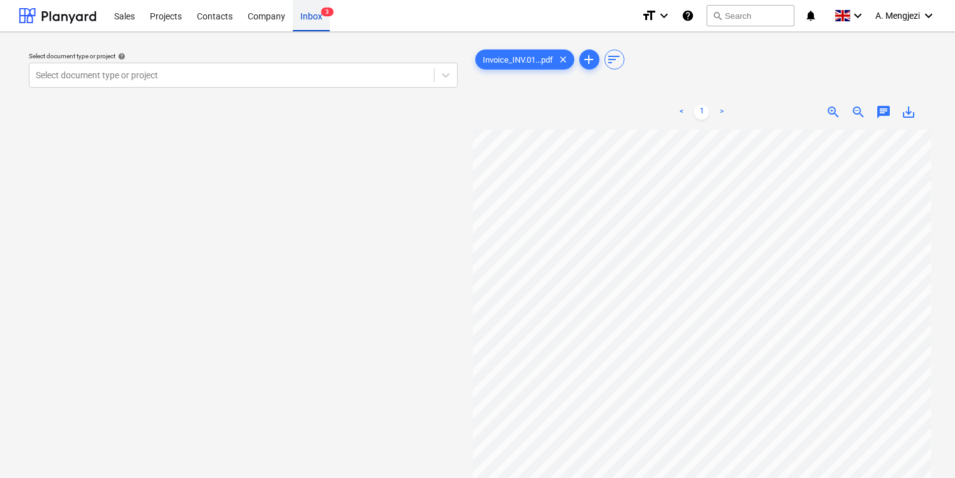
click at [319, 15] on div "Inbox 3" at bounding box center [311, 15] width 37 height 32
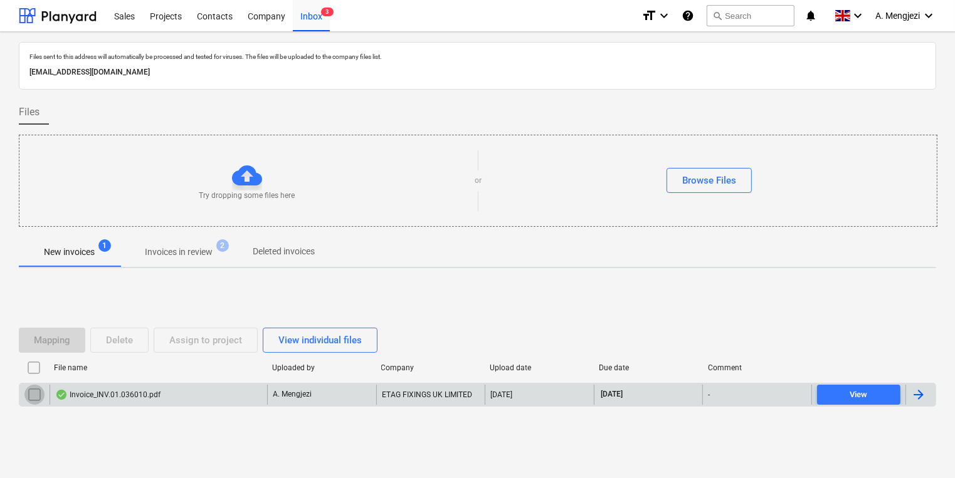
click at [35, 388] on input "checkbox" at bounding box center [34, 395] width 20 height 20
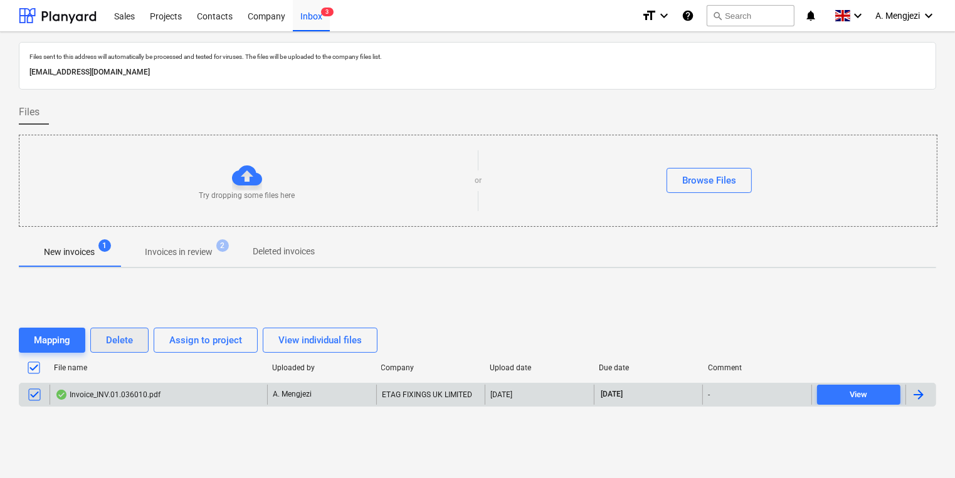
click at [108, 335] on div "Delete" at bounding box center [119, 340] width 27 height 16
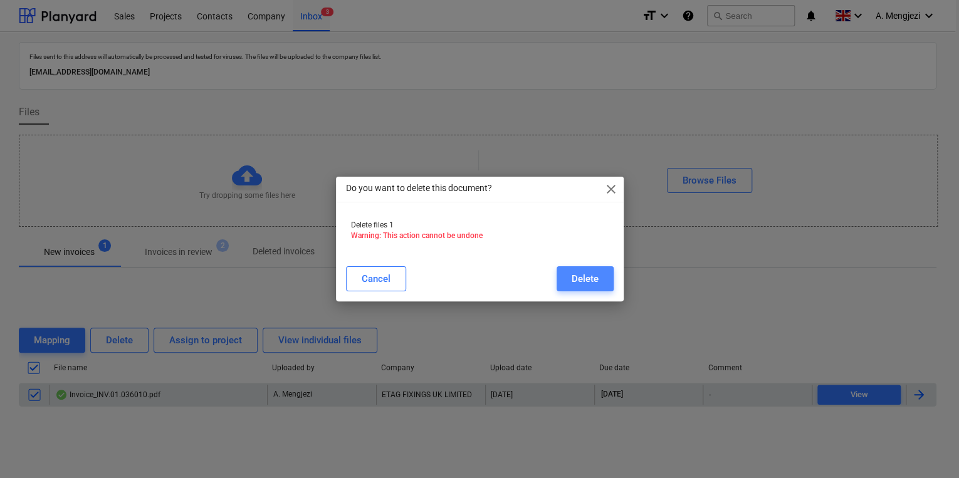
click at [562, 273] on button "Delete" at bounding box center [585, 278] width 57 height 25
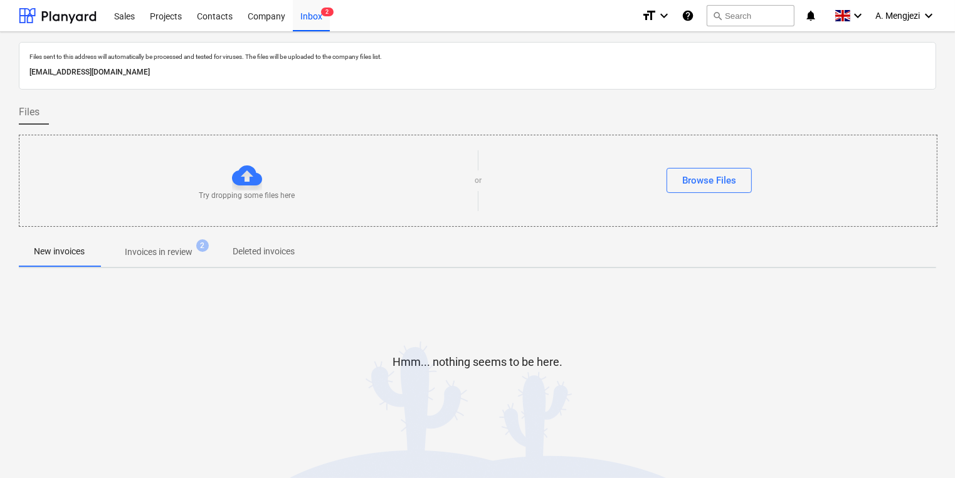
click at [157, 241] on span "Invoices in review 2" at bounding box center [159, 252] width 118 height 23
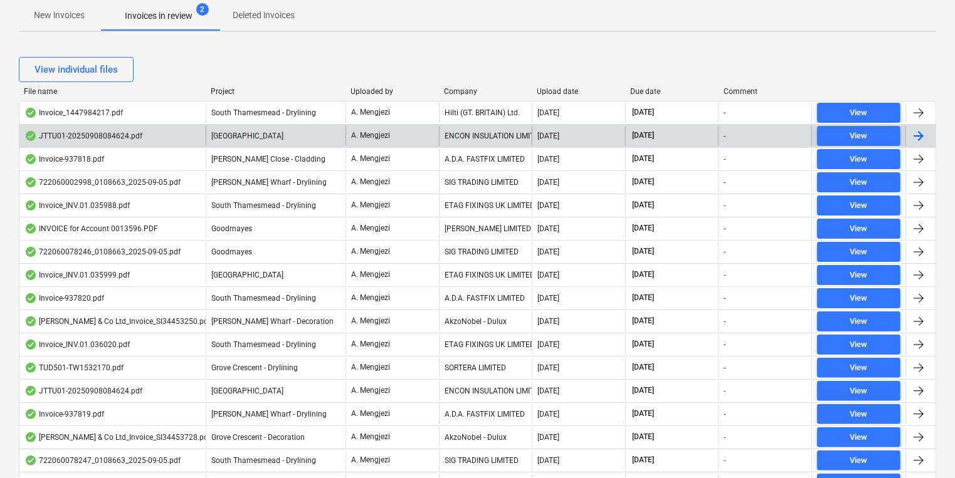
scroll to position [251, 0]
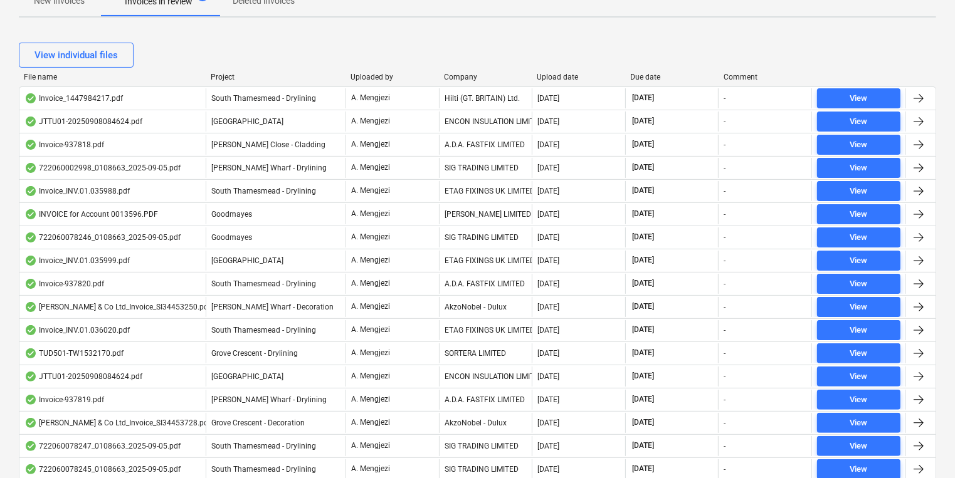
click at [468, 74] on div "Company" at bounding box center [485, 77] width 83 height 9
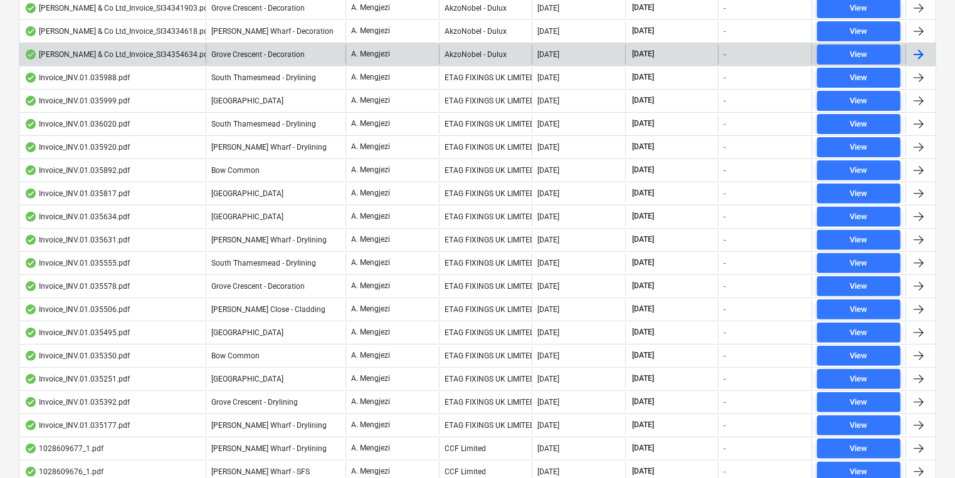
scroll to position [451, 0]
